Goal: Entertainment & Leisure: Consume media (video, audio)

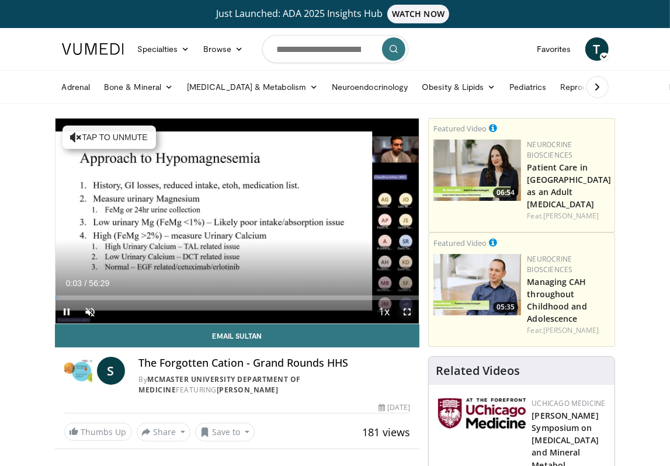
click at [406, 311] on span "Video Player" at bounding box center [406, 311] width 23 height 23
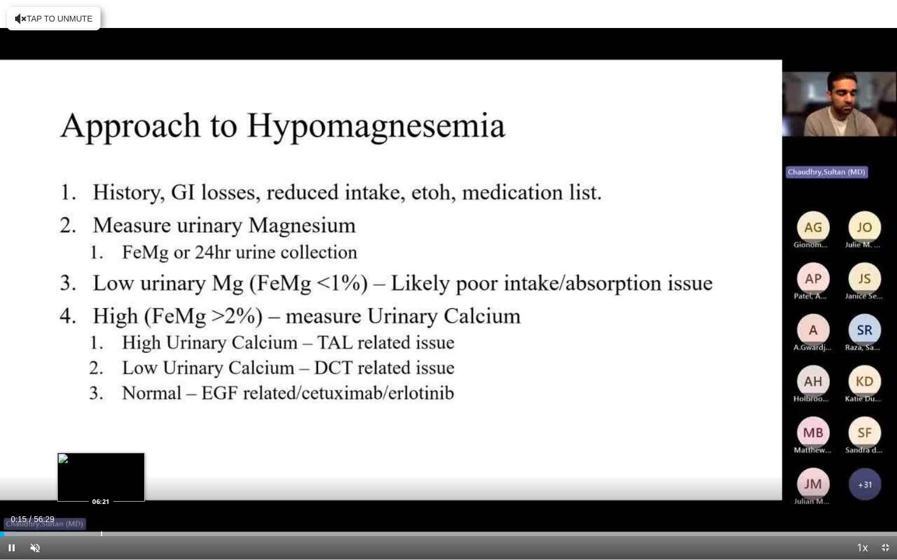
click at [101, 465] on div "Progress Bar" at bounding box center [101, 534] width 1 height 5
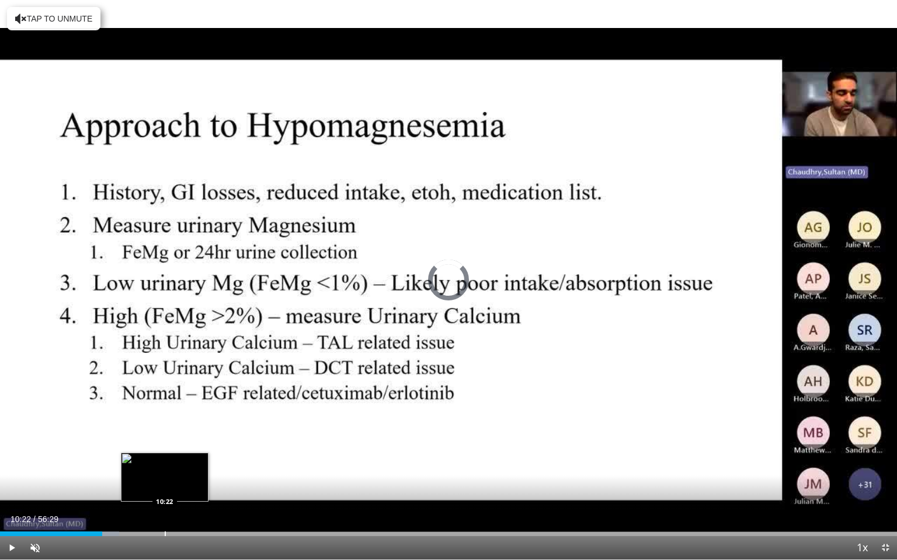
click at [165, 465] on div "Progress Bar" at bounding box center [165, 534] width 1 height 5
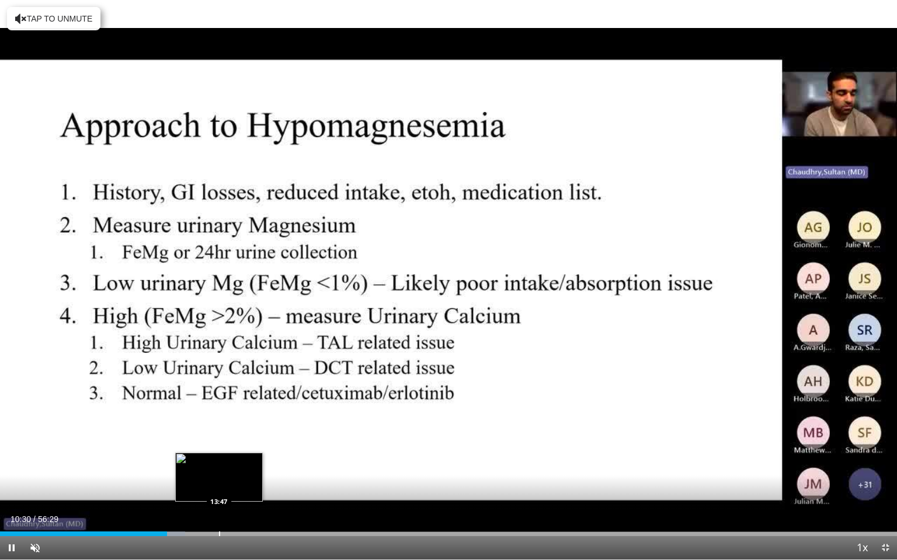
click at [219, 465] on div "Loaded : 20.62% 10:30 13:47" at bounding box center [448, 530] width 897 height 11
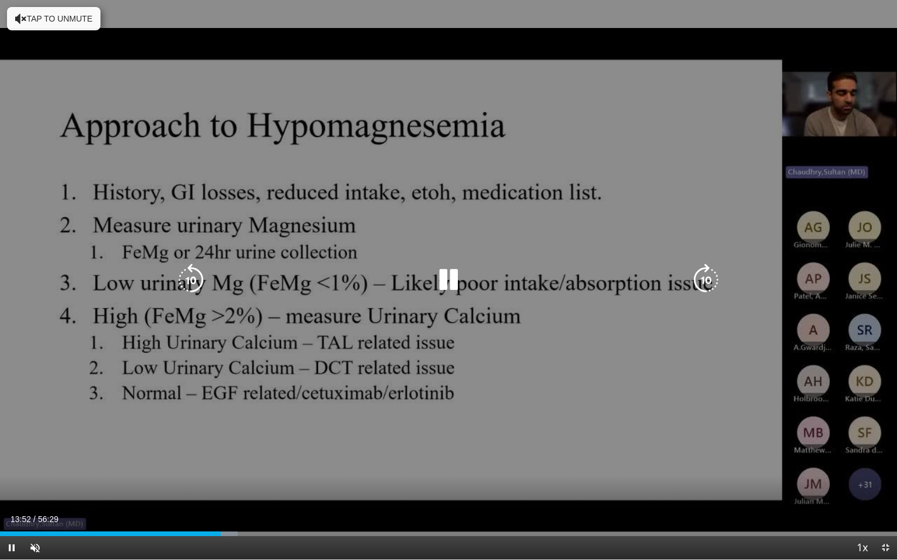
click at [0, 0] on div "Progress Bar" at bounding box center [0, 0] width 0 height 0
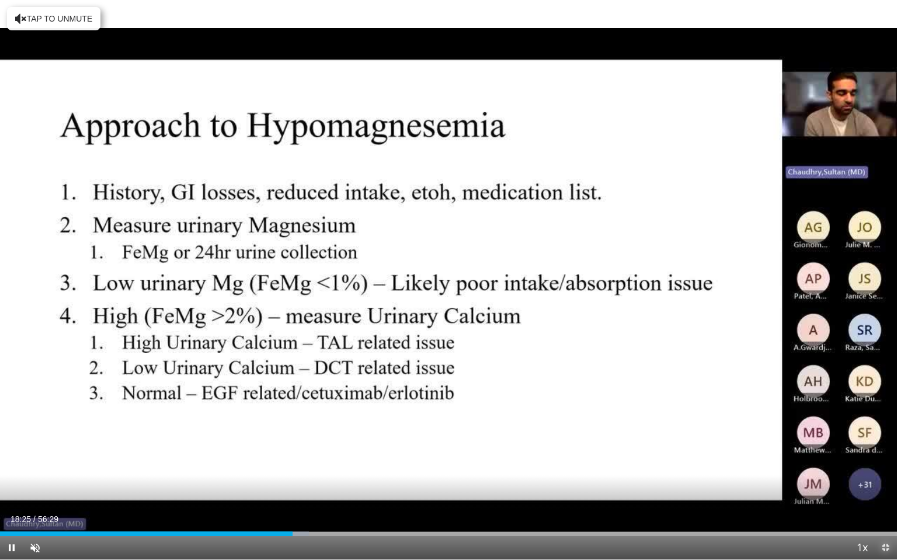
click at [669, 465] on span "Video Player" at bounding box center [884, 548] width 23 height 23
